Goal: Navigation & Orientation: Understand site structure

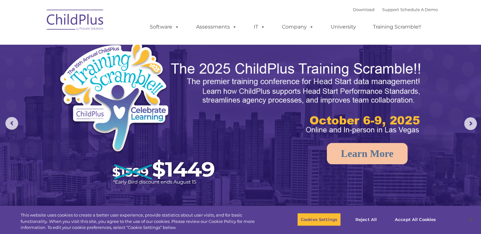
select select "MEDIUM"
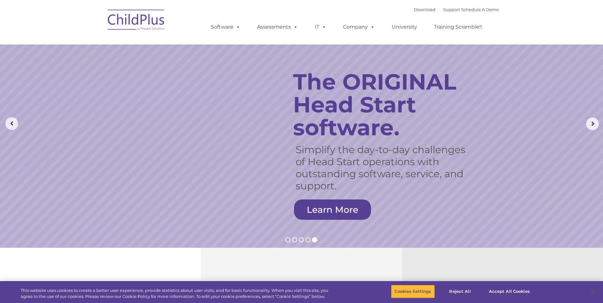
click at [147, 20] on img at bounding box center [137, 21] width 64 height 32
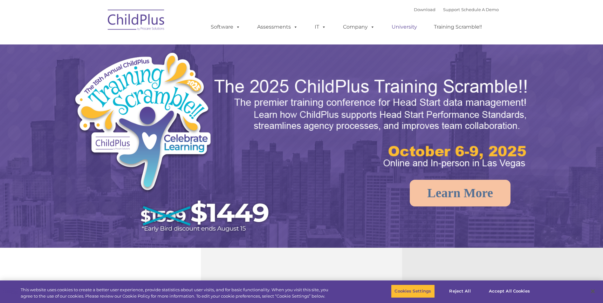
select select "MEDIUM"
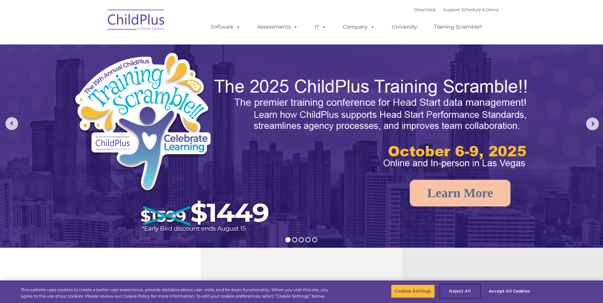
click at [464, 293] on button "Reject All" at bounding box center [460, 291] width 40 height 13
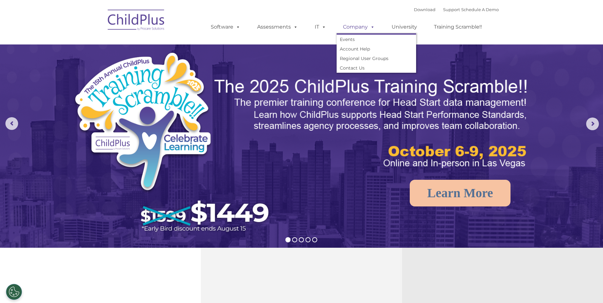
click at [361, 30] on link "Company" at bounding box center [358, 27] width 44 height 13
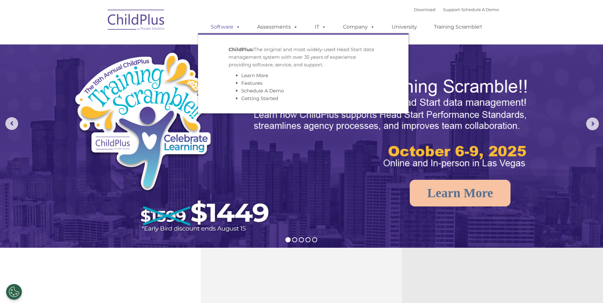
click at [224, 28] on link "Software" at bounding box center [225, 27] width 42 height 13
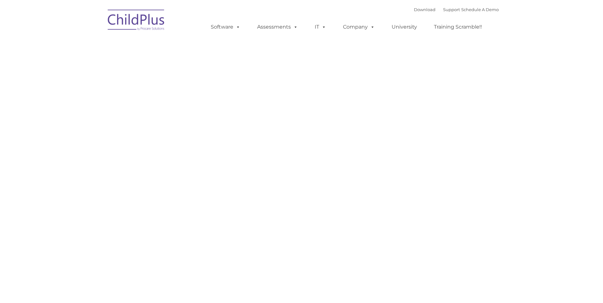
type input ""
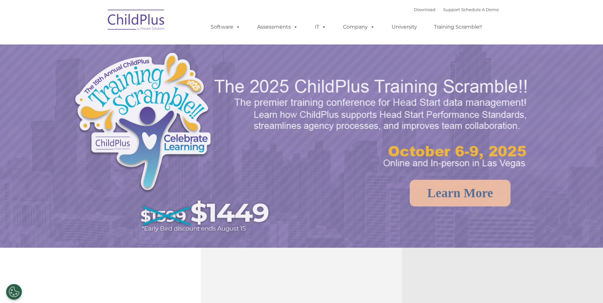
select select "MEDIUM"
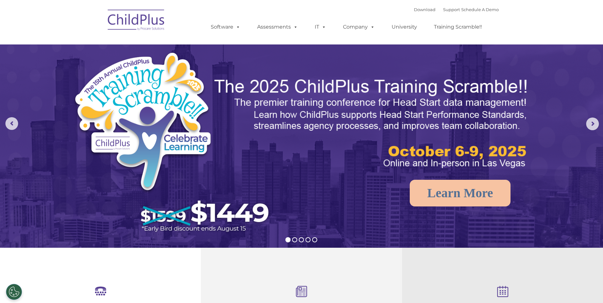
drag, startPoint x: 544, startPoint y: 6, endPoint x: 561, endPoint y: 8, distance: 17.6
click at [546, 7] on nav "Download Support | Schedule A Demo  MENU MENU Software ChildPlus: The original…" at bounding box center [301, 22] width 603 height 44
drag, startPoint x: 573, startPoint y: 13, endPoint x: 523, endPoint y: 19, distance: 51.2
click at [566, 17] on nav "Download Support | Schedule A Demo  MENU MENU Software ChildPlus: The original…" at bounding box center [301, 22] width 603 height 44
click at [340, 7] on div "Download Support | Schedule A Demo  MENU MENU Software ChildPlus: The original…" at bounding box center [348, 22] width 301 height 35
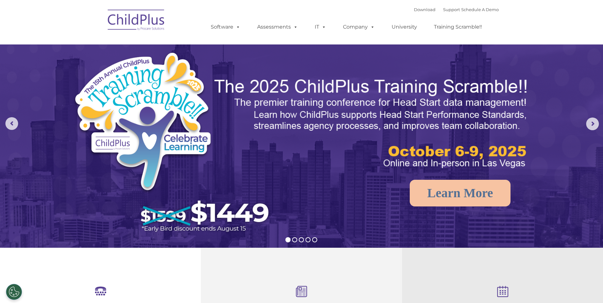
click at [37, 8] on nav "Download Support | Schedule A Demo  MENU MENU Software ChildPlus: The original…" at bounding box center [301, 22] width 603 height 44
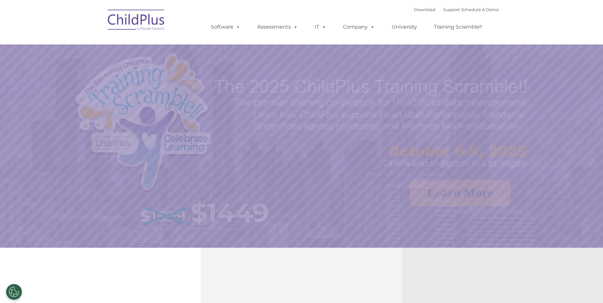
select select "MEDIUM"
